Goal: Complete application form: Complete application form

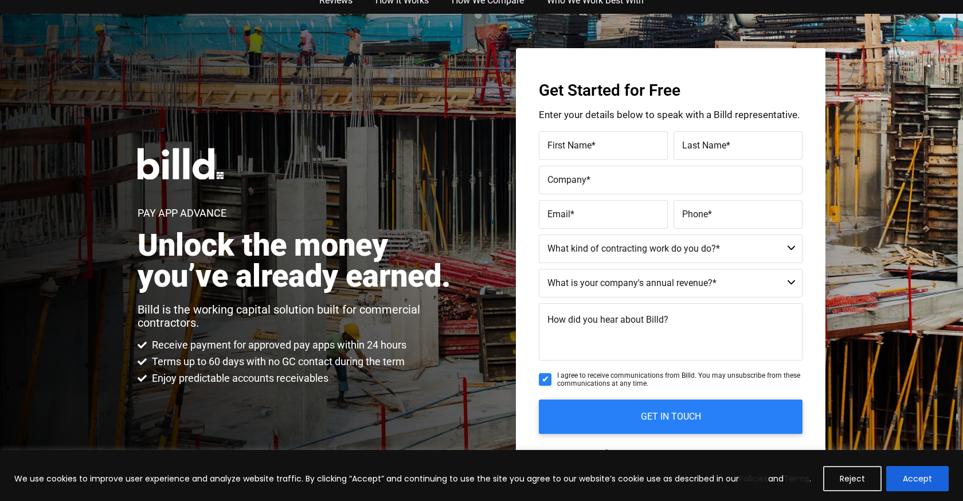
scroll to position [17, 0]
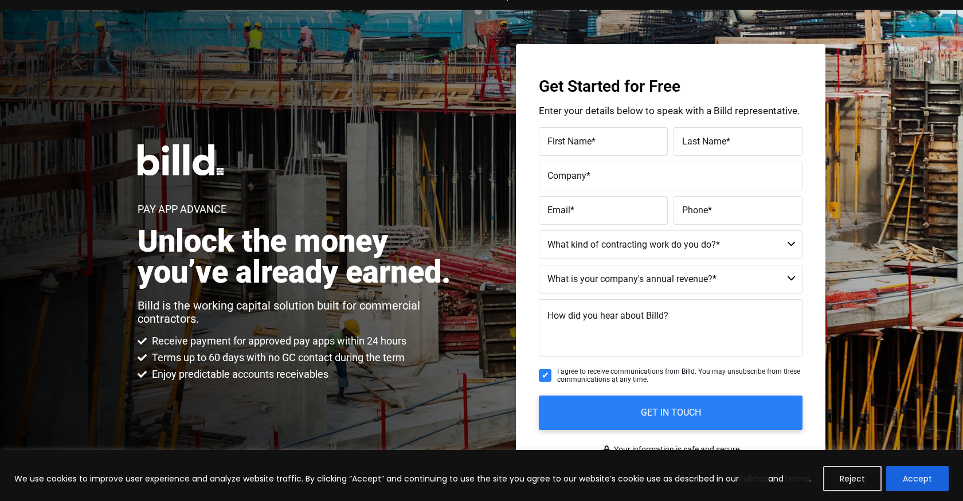
click at [593, 140] on span "*" at bounding box center [593, 141] width 4 height 11
click at [593, 140] on input "First Name *" at bounding box center [603, 141] width 129 height 29
type input "Saikou"
type input "Snuggs"
type input "Heat & Pressure"
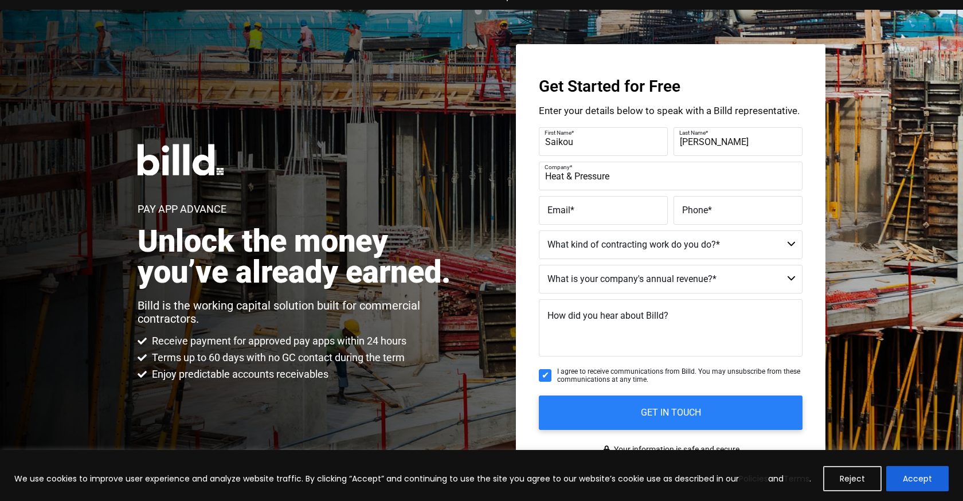
click at [665, 174] on label "Company *" at bounding box center [668, 167] width 249 height 17
click at [665, 174] on input "Heat & Pressure" at bounding box center [671, 176] width 264 height 29
click at [648, 208] on label "Email *" at bounding box center [603, 210] width 112 height 17
click at [648, 208] on input "Email *" at bounding box center [603, 210] width 129 height 29
type input "snuggssaikou@gmail.com"
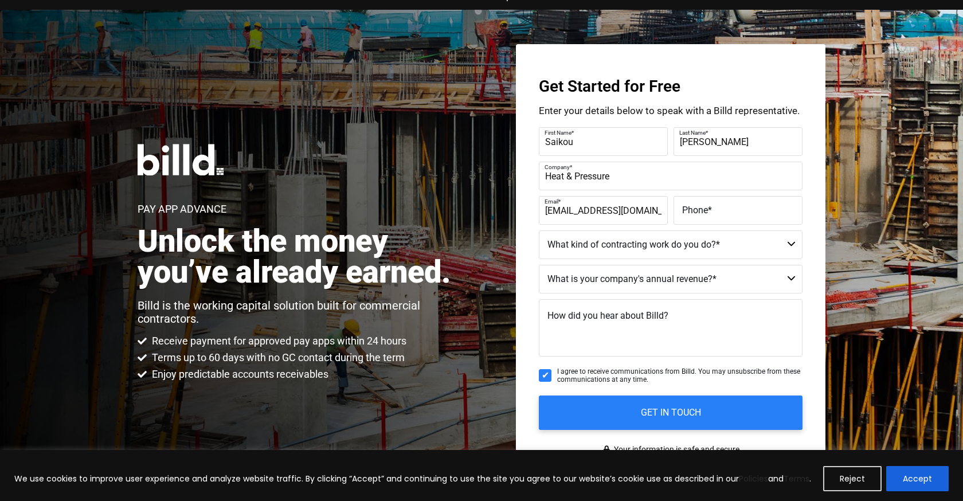
click at [716, 214] on label "Phone *" at bounding box center [738, 210] width 112 height 17
click at [716, 214] on input "Phone *" at bounding box center [737, 210] width 129 height 29
type input "(347) 756-0568"
click at [689, 241] on select "Commercial Commercial and Residential Residential Not a Contractor" at bounding box center [671, 244] width 264 height 29
select select "Not a Contractor"
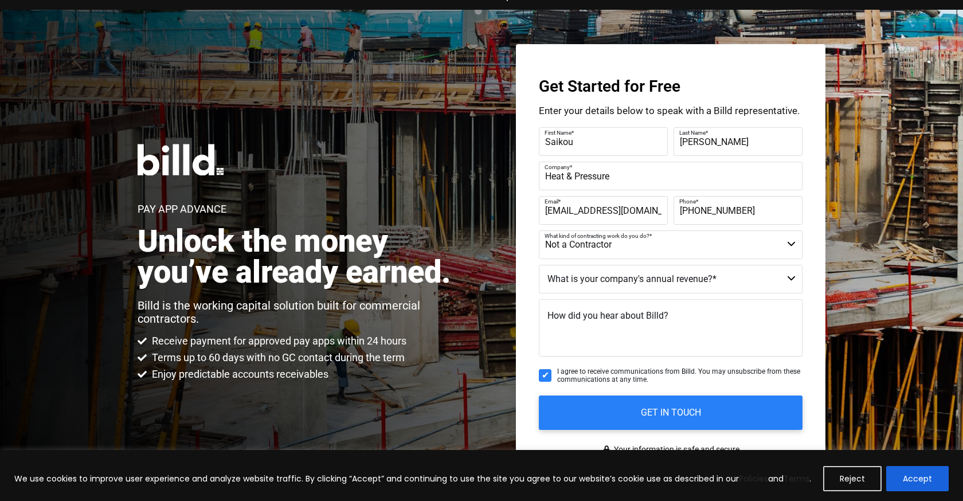
click at [539, 230] on select "Commercial Commercial and Residential Residential Not a Contractor" at bounding box center [671, 244] width 264 height 29
click at [682, 288] on select "$40M + $25M - $40M $8M - $25M $4M - $8M $2M - $4M $1M - $2M Less than $1M" at bounding box center [671, 279] width 264 height 29
select select "Less than $1M"
click at [539, 265] on select "$40M + $25M - $40M $8M - $25M $4M - $8M $2M - $4M $1M - $2M Less than $1M" at bounding box center [671, 279] width 264 height 29
click at [695, 319] on textarea "How did you hear about Billd?" at bounding box center [671, 327] width 264 height 57
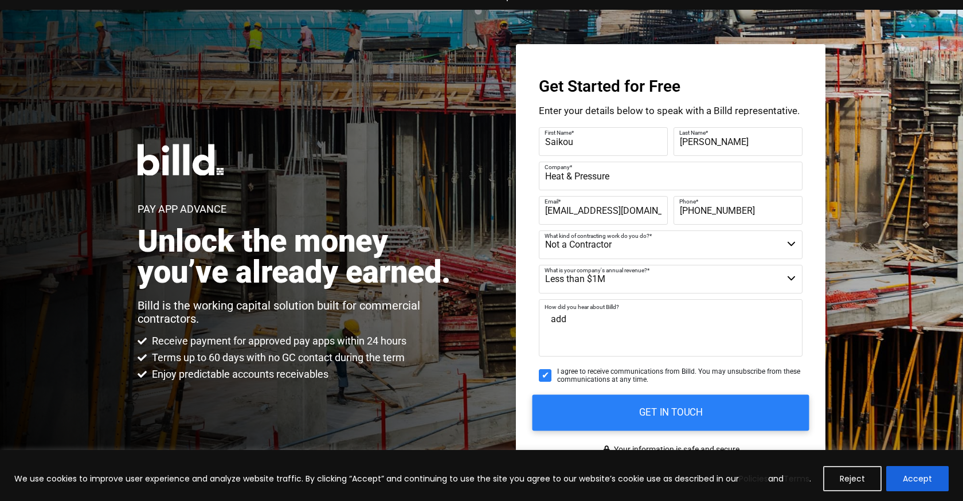
type textarea "add"
click at [661, 418] on input "GET IN TOUCH" at bounding box center [670, 412] width 277 height 36
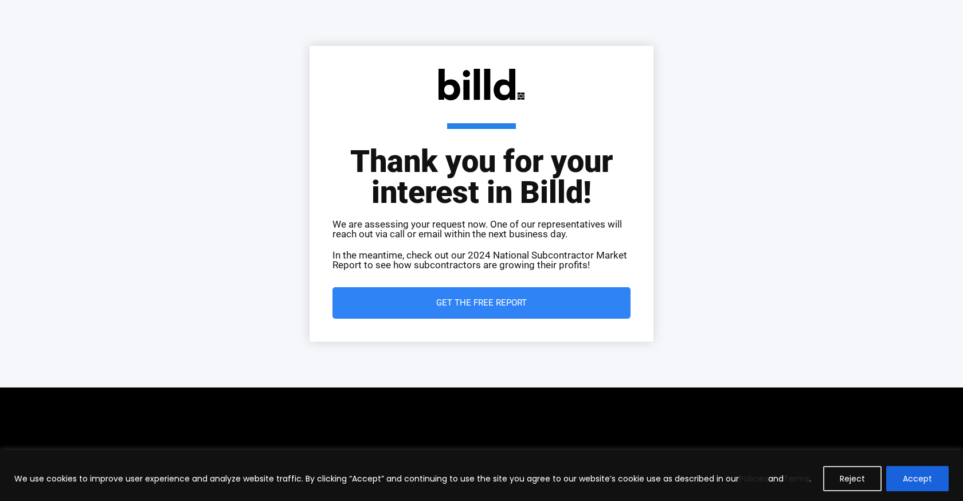
click at [520, 299] on span "Get the Free Report" at bounding box center [481, 303] width 91 height 9
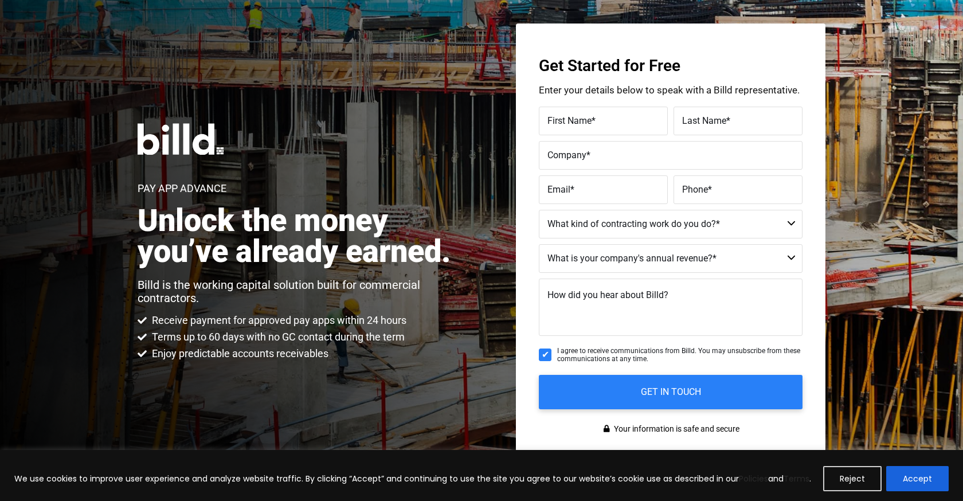
scroll to position [39, 0]
